Goal: Submit feedback/report problem

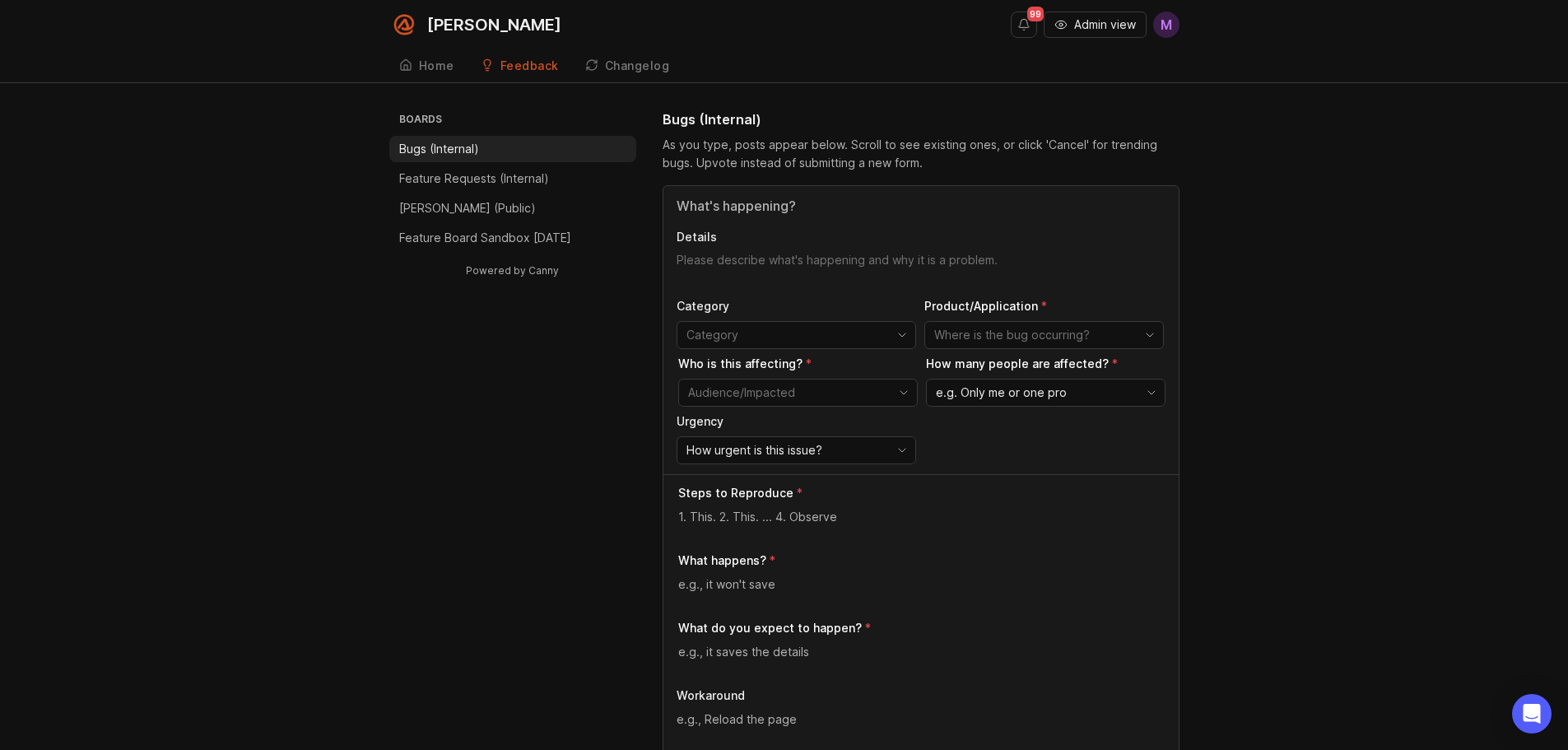
drag, startPoint x: 0, startPoint y: 0, endPoint x: 1112, endPoint y: 22, distance: 1112.2
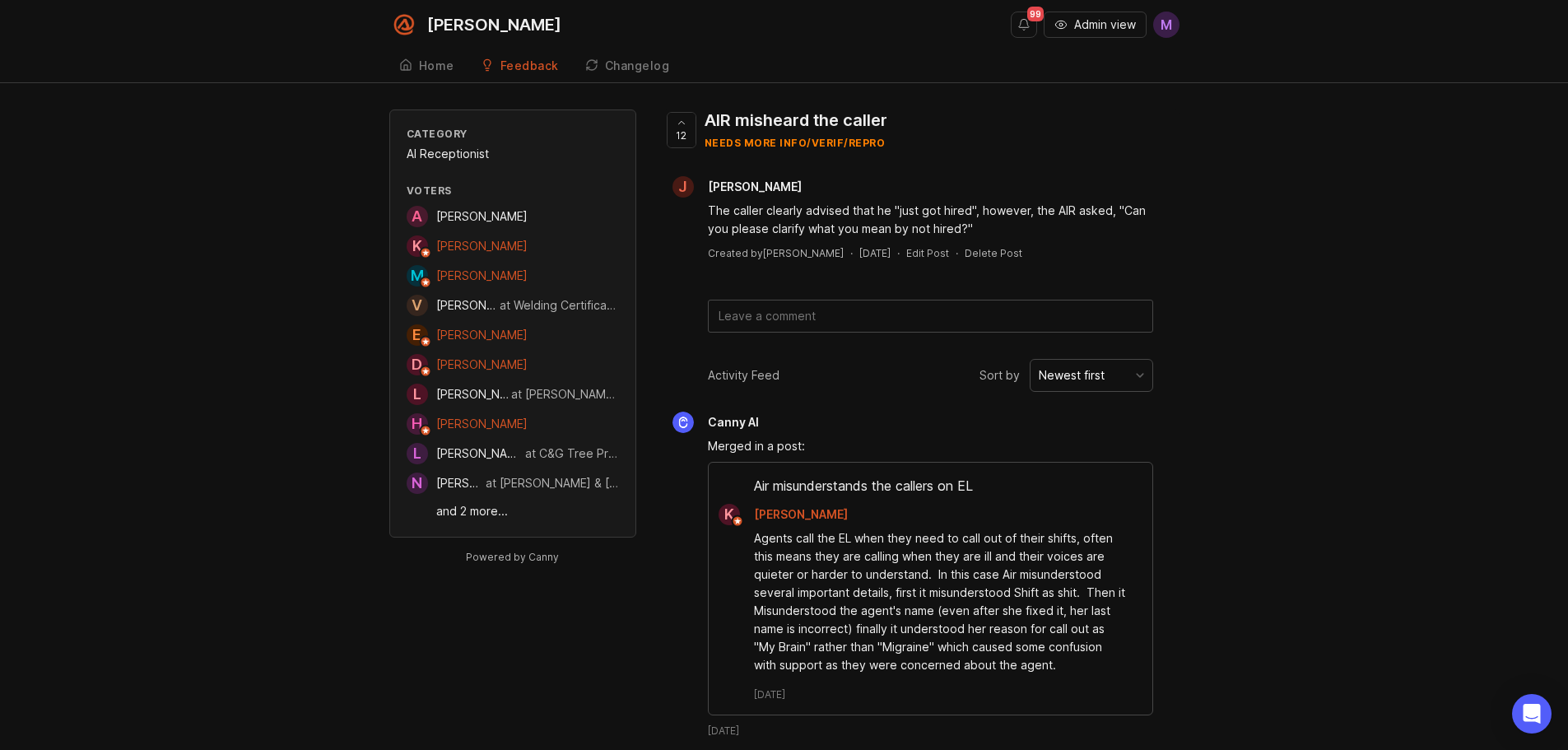
drag, startPoint x: 0, startPoint y: 0, endPoint x: 1102, endPoint y: 28, distance: 1102.4
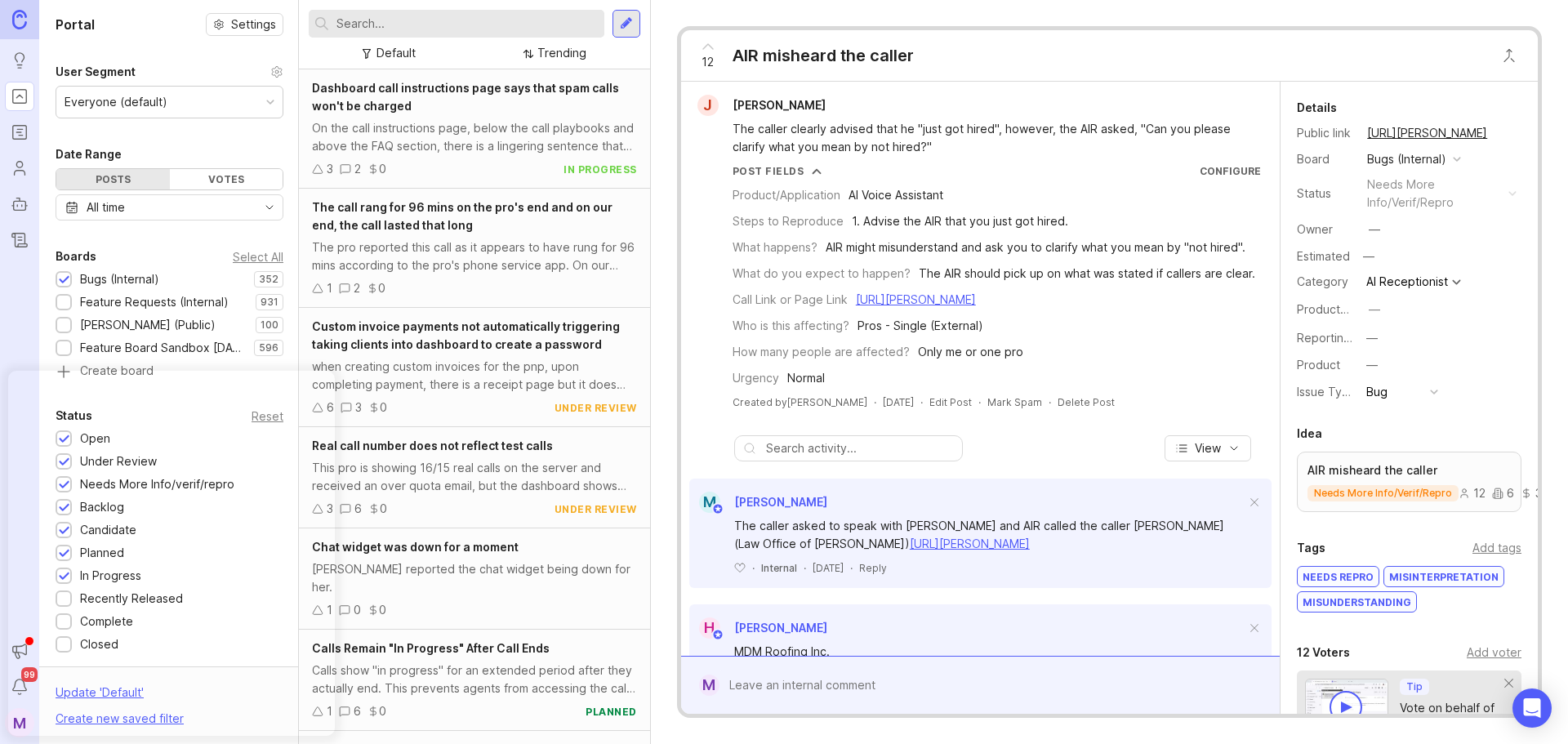
click at [1403, 129] on link "https://feedback.smith.ai/bugs-internal/p/air-misheard-the-caller" at bounding box center [1427, 132] width 130 height 21
click at [837, 689] on div at bounding box center [992, 685] width 546 height 31
